Goal: Transaction & Acquisition: Obtain resource

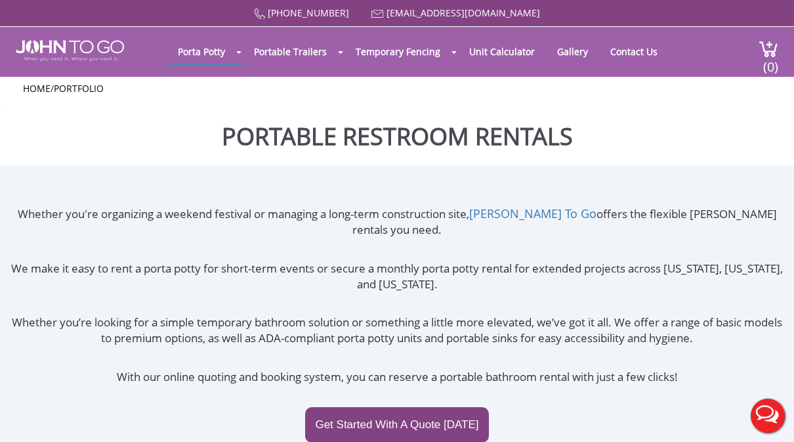
click at [349, 407] on link "Get Started With A Quote Today" at bounding box center [396, 424] width 183 height 35
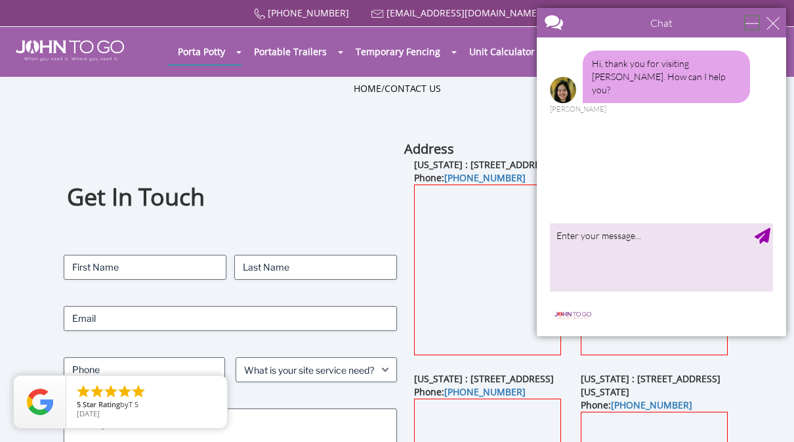
click at [757, 28] on div "minimize" at bounding box center [751, 22] width 13 height 13
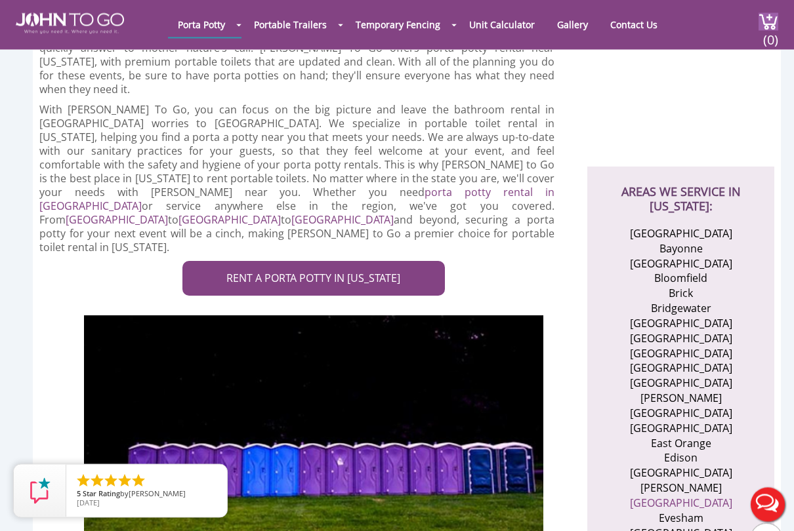
scroll to position [352, 0]
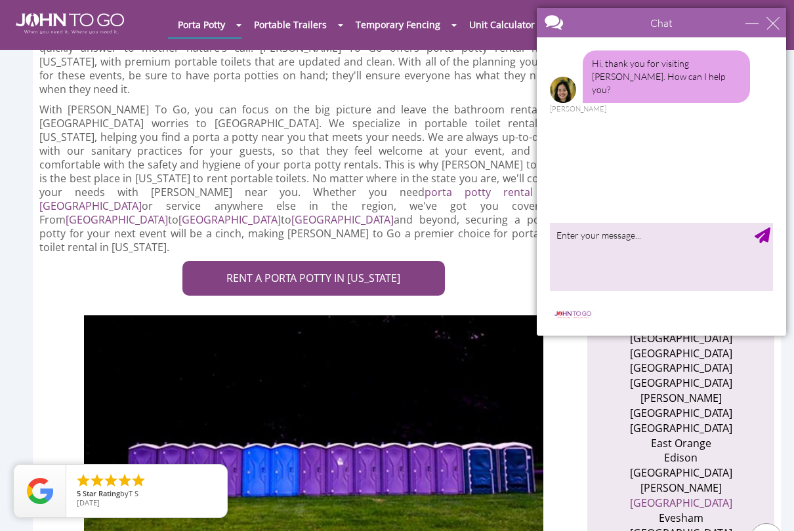
click at [222, 261] on link "RENT A PORTA POTTY IN NEW JERSEY" at bounding box center [313, 278] width 262 height 35
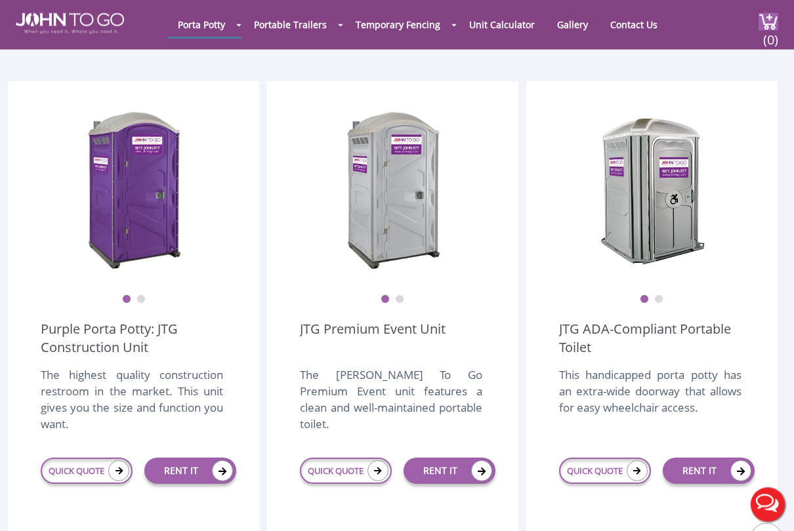
scroll to position [346, 0]
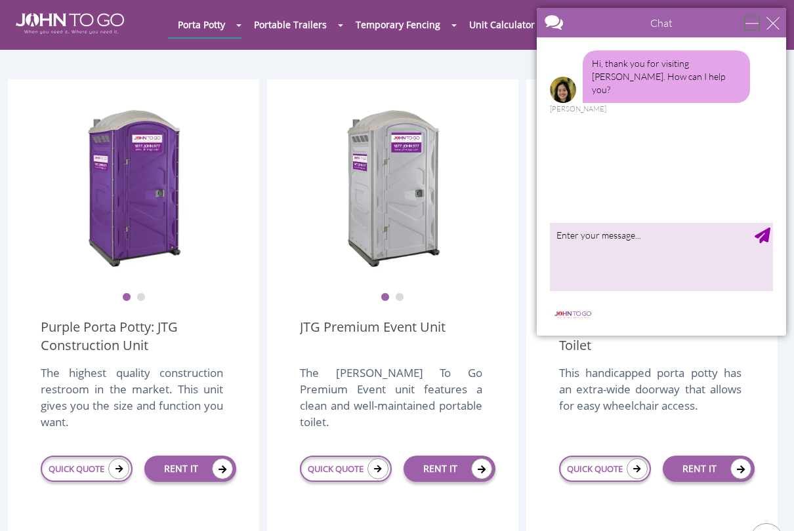
click at [758, 24] on div "minimize" at bounding box center [751, 22] width 13 height 13
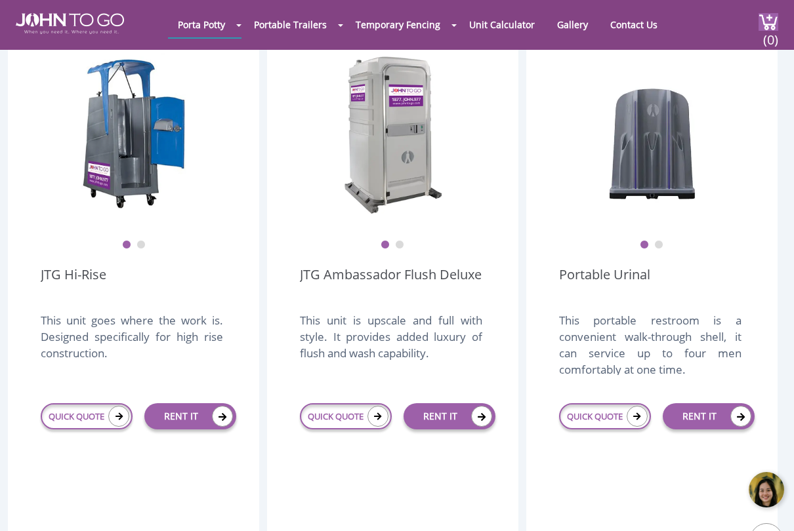
scroll to position [984, 0]
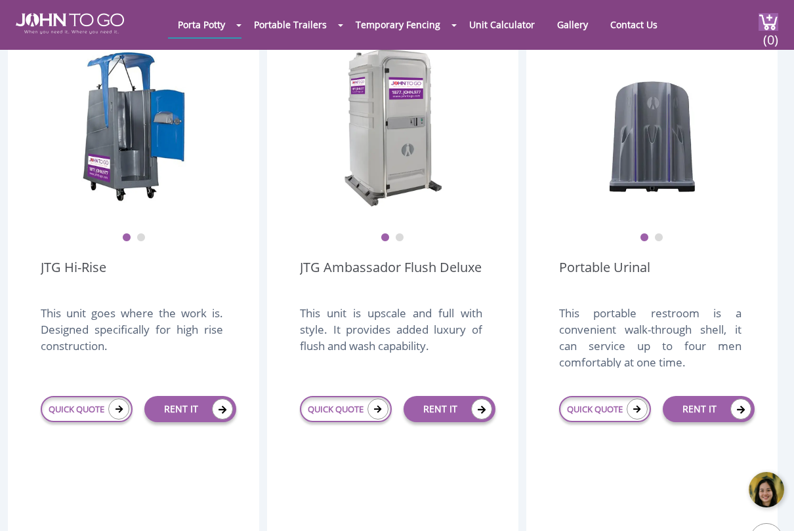
click at [431, 305] on div "This unit is upscale and full with style. It provides added luxury of flush and…" at bounding box center [391, 336] width 182 height 63
click at [363, 173] on img at bounding box center [393, 128] width 105 height 164
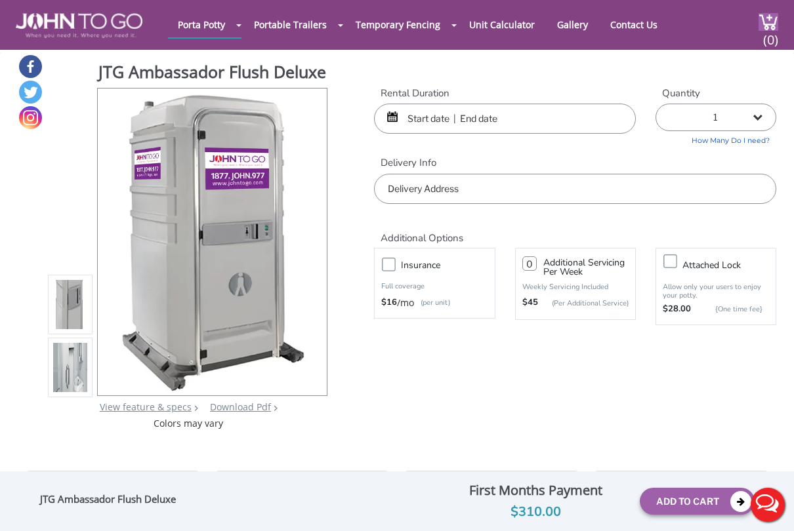
scroll to position [1, 0]
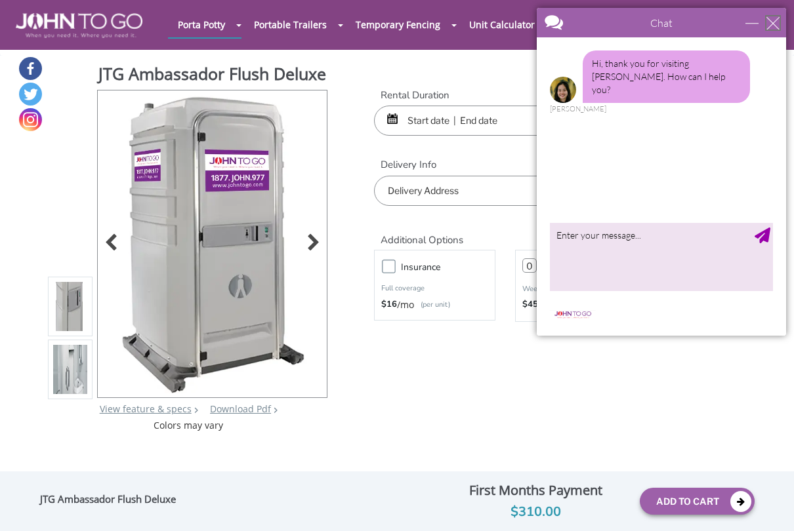
click at [769, 20] on div "close" at bounding box center [772, 22] width 13 height 13
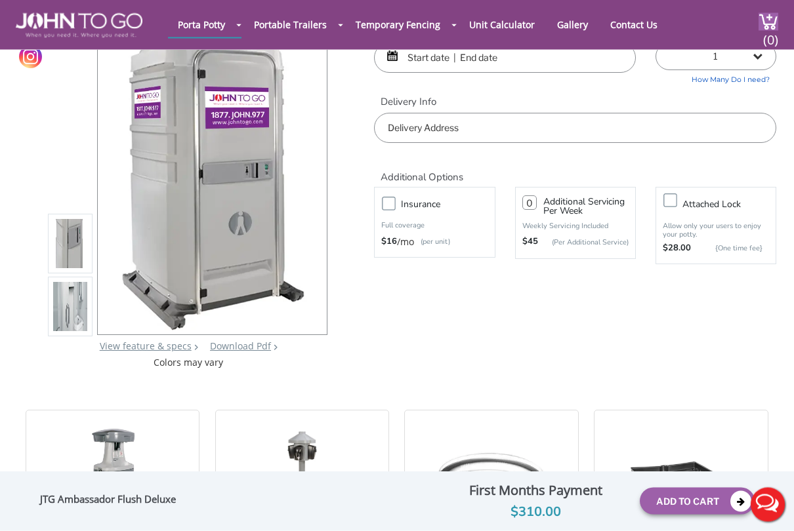
scroll to position [66, 0]
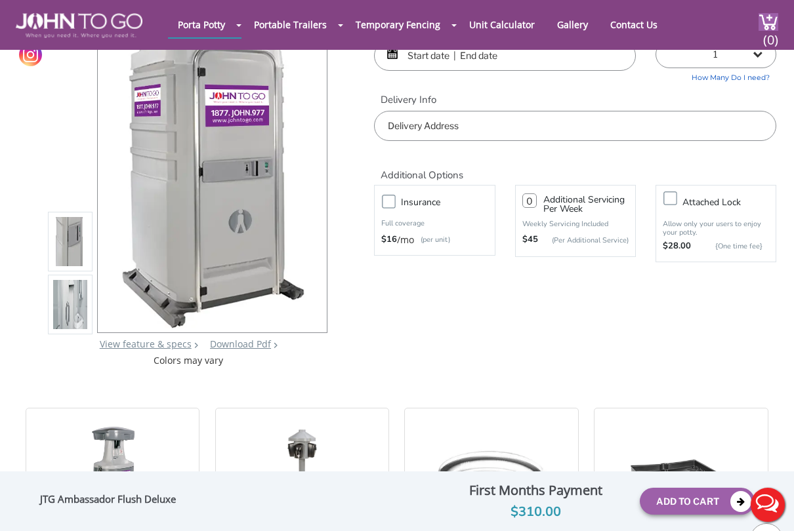
click at [68, 270] on img at bounding box center [70, 245] width 34 height 309
click at [70, 323] on img at bounding box center [70, 308] width 34 height 309
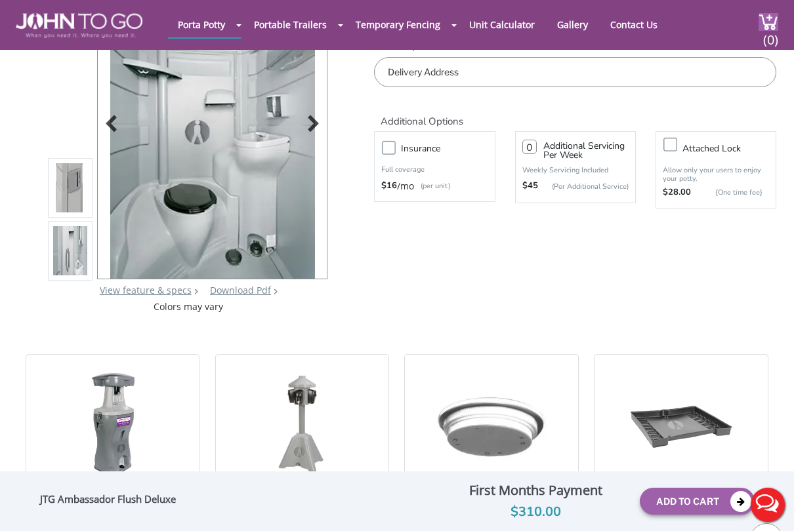
scroll to position [121, 0]
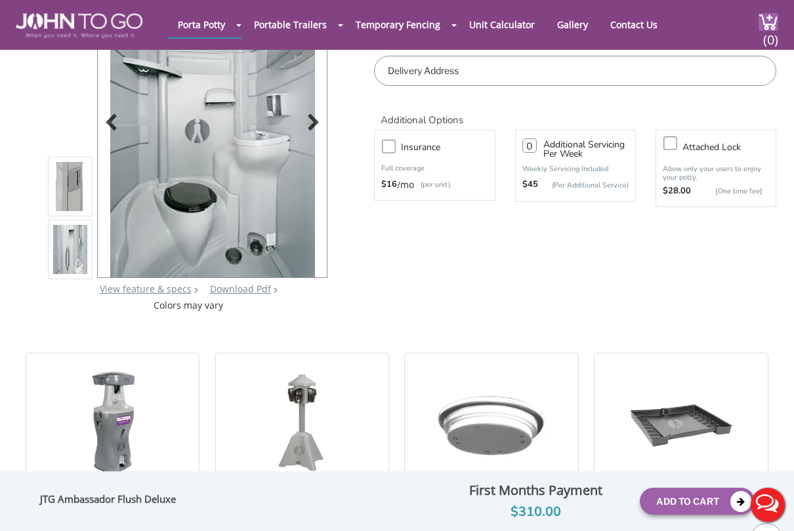
click at [155, 226] on img at bounding box center [212, 124] width 205 height 309
click at [138, 220] on img at bounding box center [212, 124] width 205 height 309
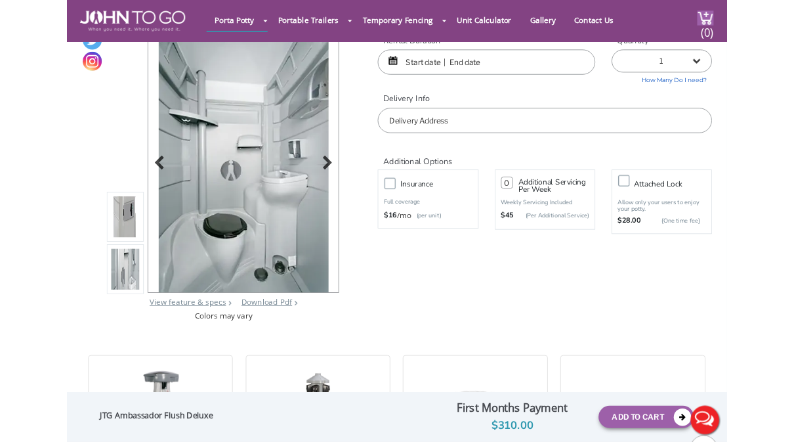
scroll to position [0, 0]
